Goal: Check status: Check status

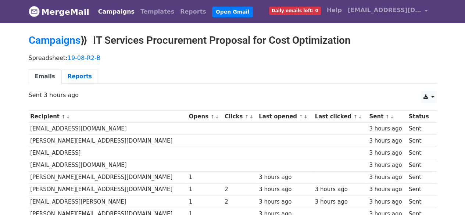
click at [79, 73] on link "Reports" at bounding box center [79, 76] width 37 height 15
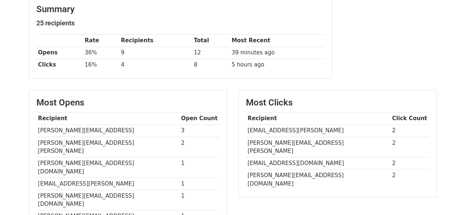
scroll to position [101, 0]
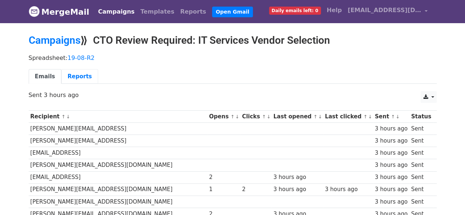
click at [76, 72] on link "Reports" at bounding box center [79, 76] width 37 height 15
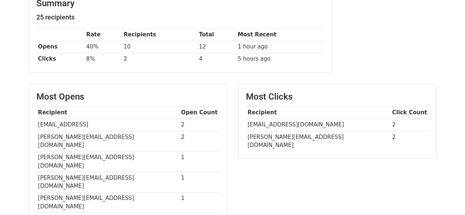
scroll to position [107, 0]
